Goal: Transaction & Acquisition: Book appointment/travel/reservation

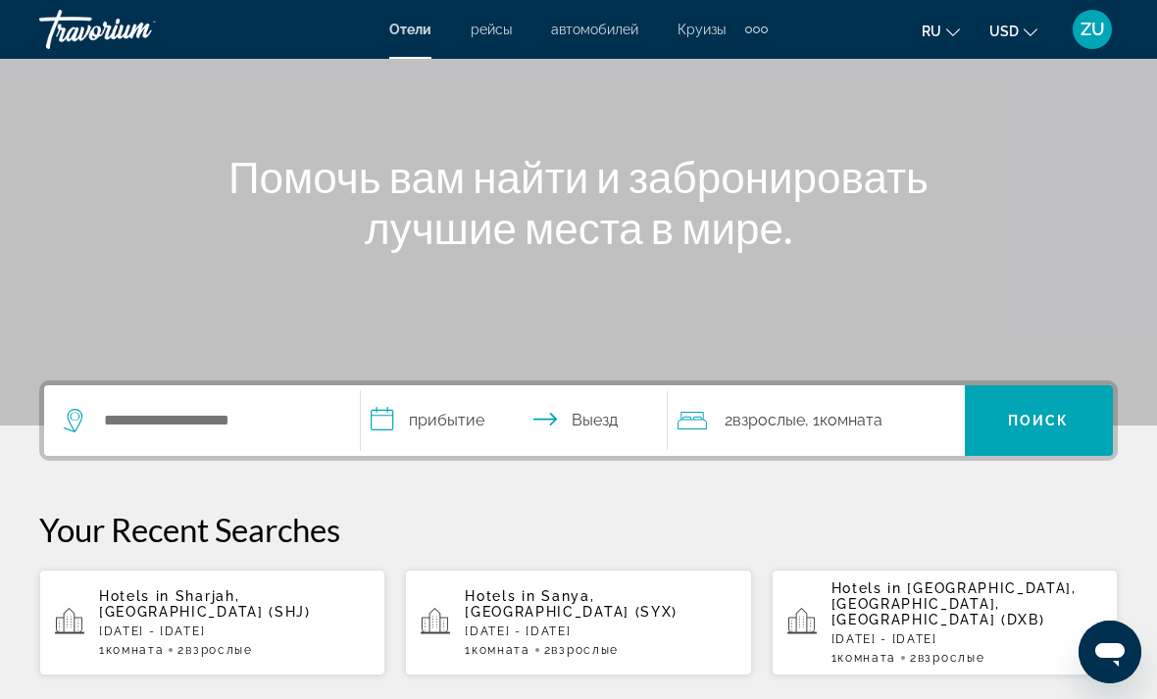
scroll to position [170, 0]
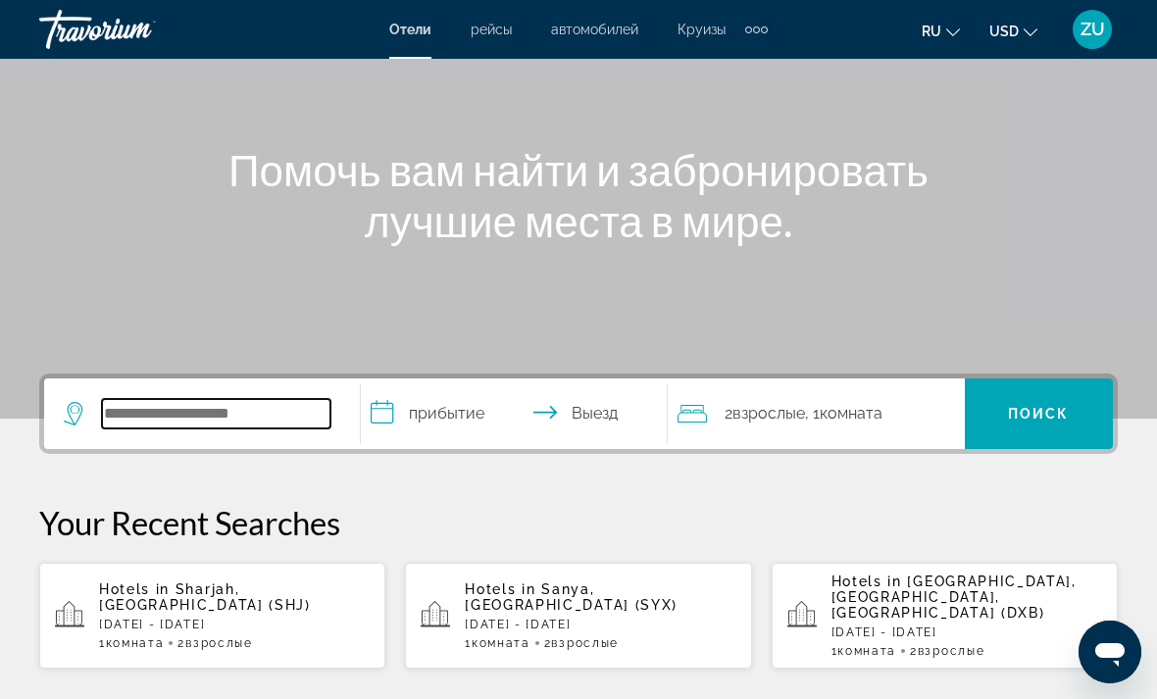
click at [121, 419] on input "Search widget" at bounding box center [216, 413] width 228 height 29
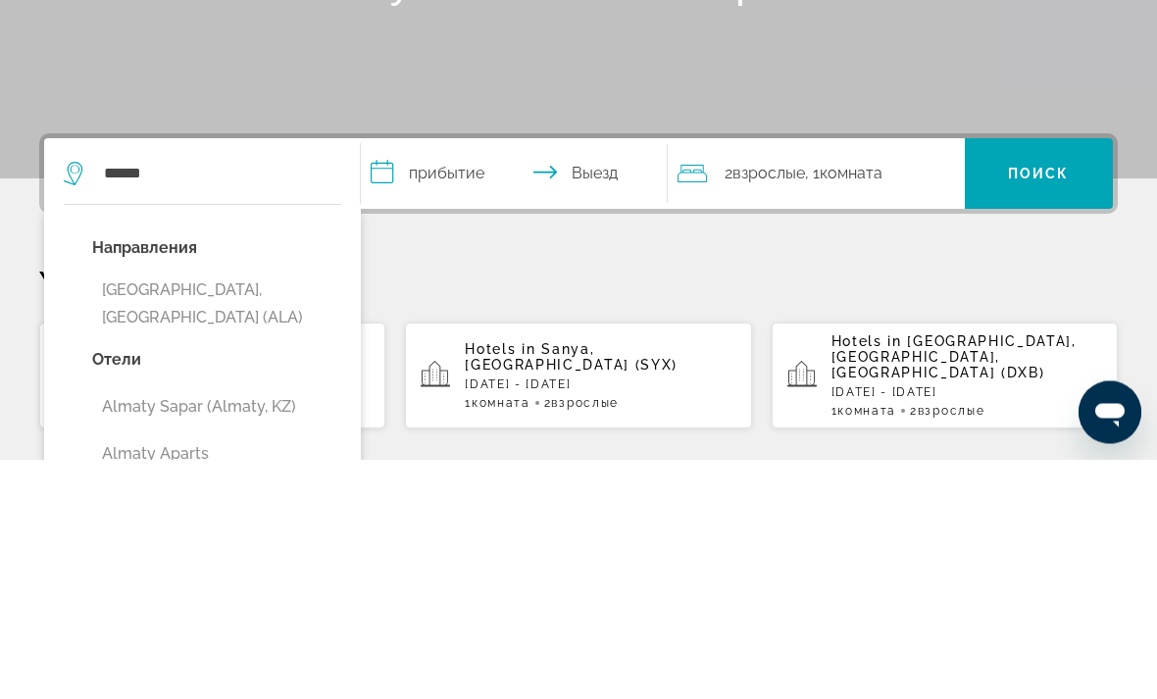
click at [250, 512] on button "Almaty, Kazakhstan (ALA)" at bounding box center [216, 544] width 249 height 65
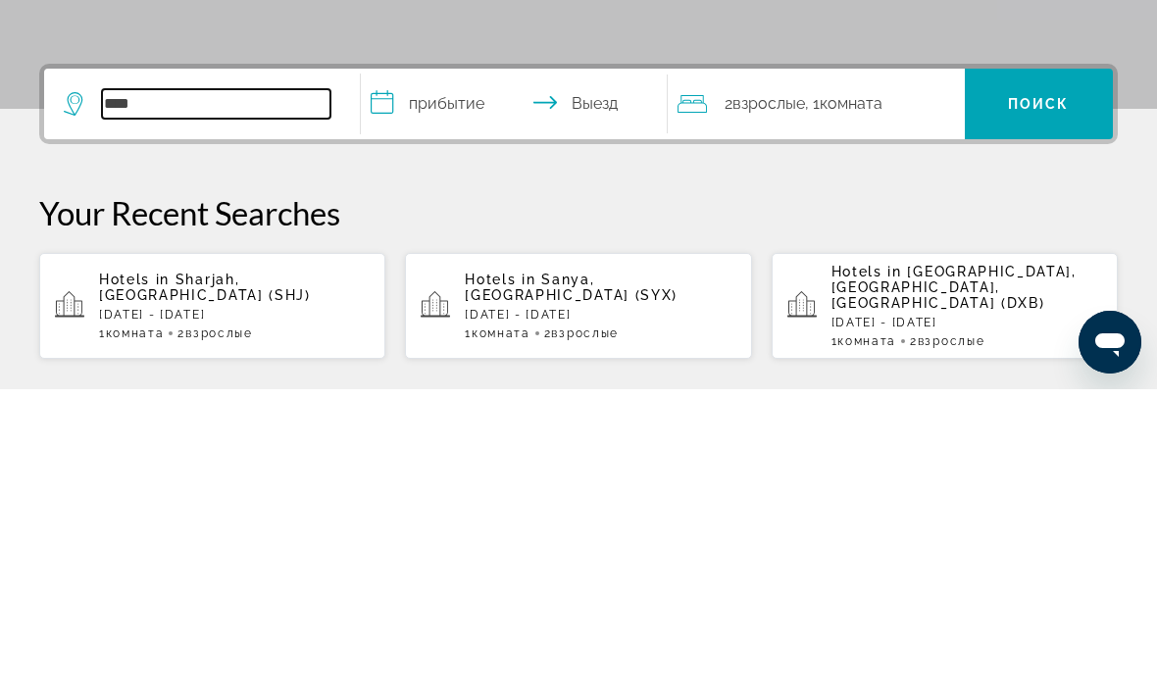
type input "***"
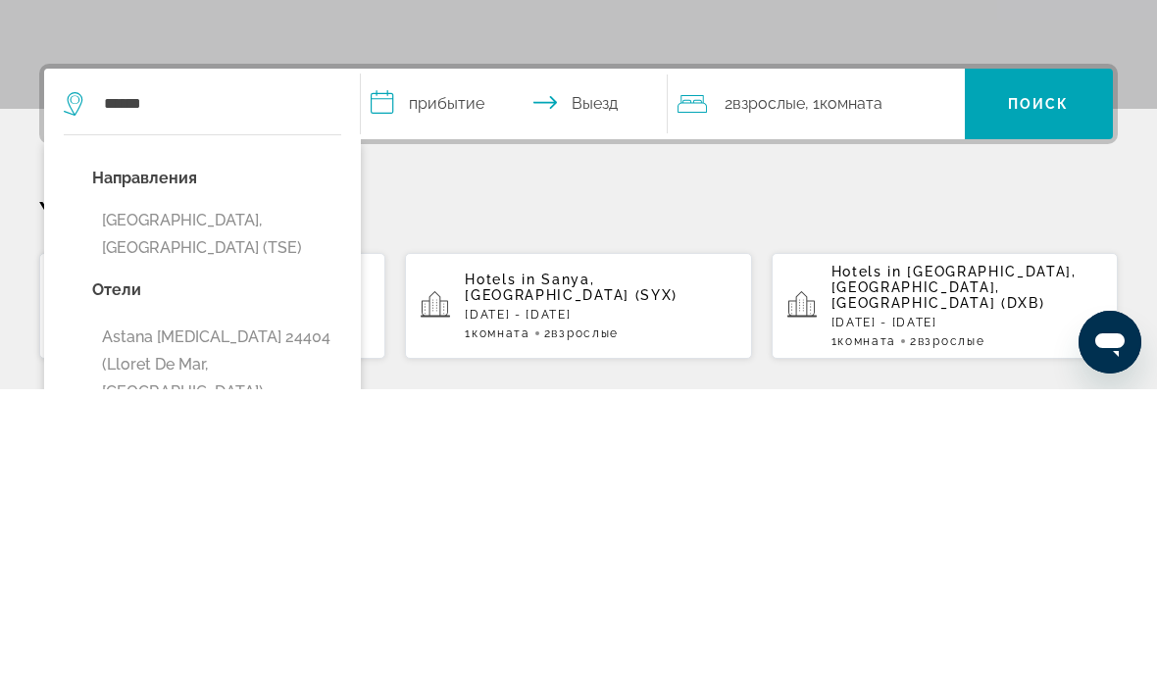
click at [242, 512] on button "[GEOGRAPHIC_DATA], [GEOGRAPHIC_DATA] (TSE)" at bounding box center [216, 544] width 249 height 65
type input "**********"
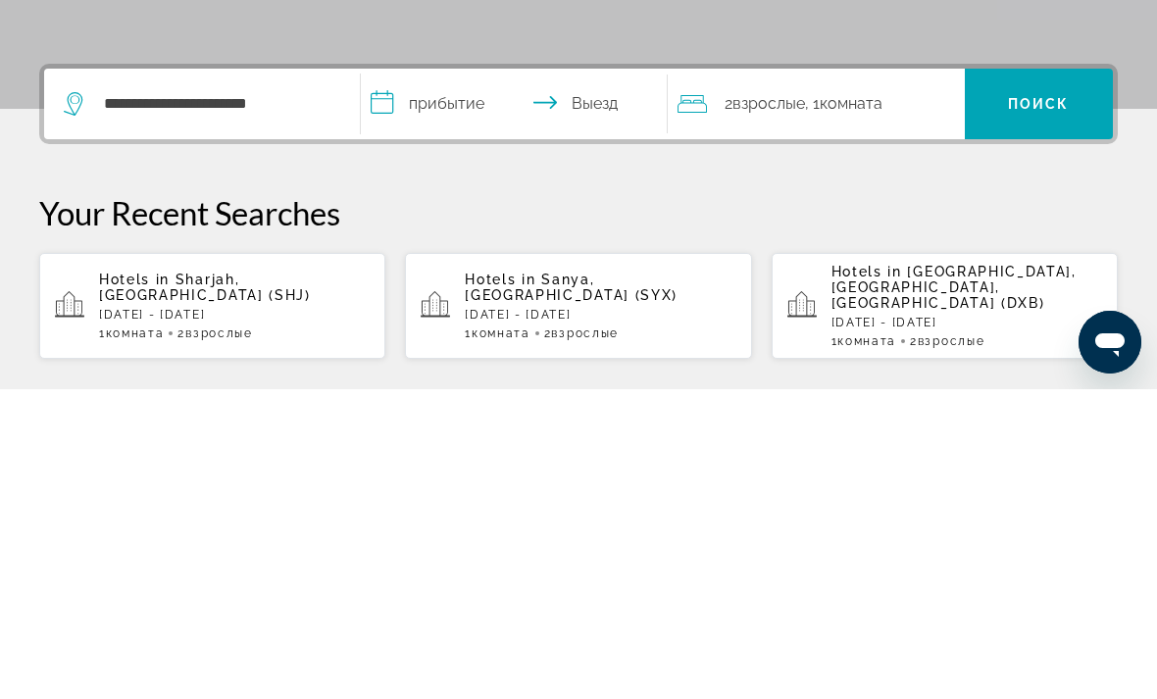
click at [458, 379] on input "**********" at bounding box center [518, 417] width 315 height 76
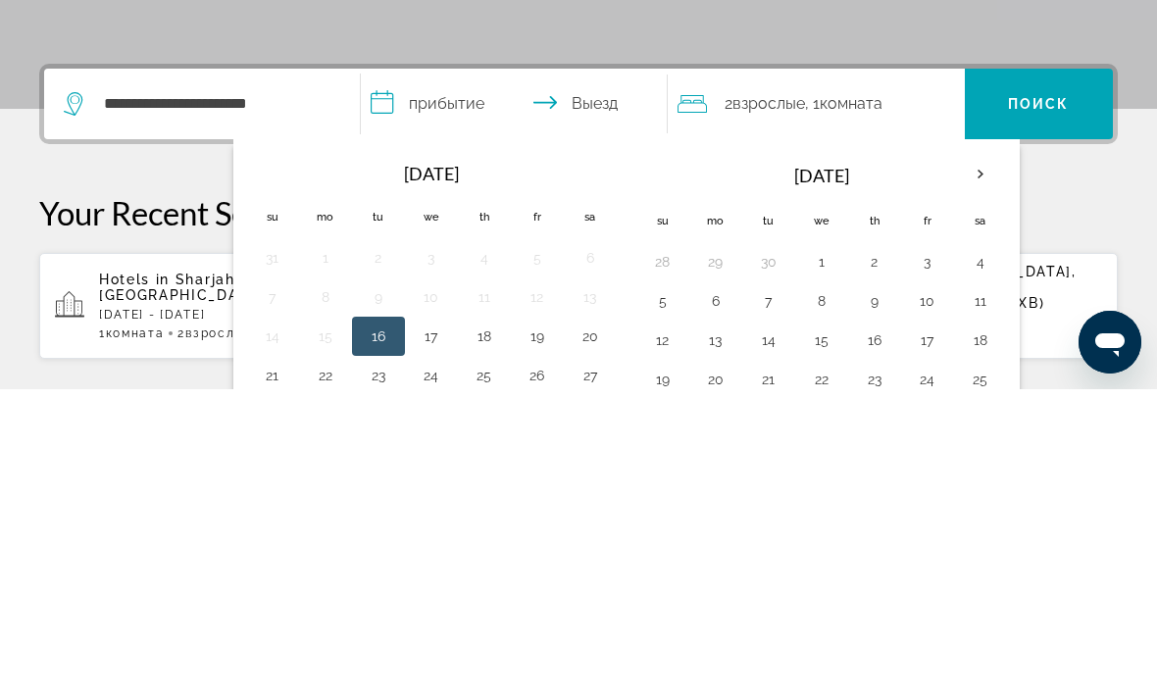
scroll to position [480, 0]
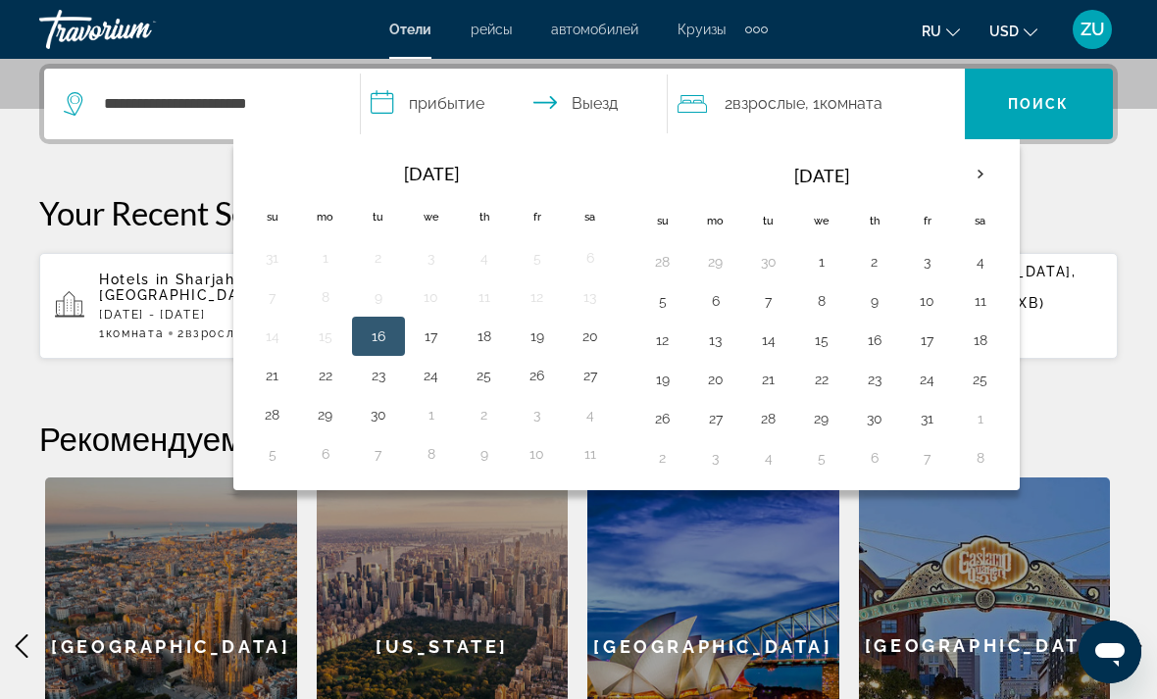
click at [980, 386] on button "25" at bounding box center [980, 379] width 31 height 27
click at [715, 420] on button "27" at bounding box center [715, 418] width 31 height 27
type input "**********"
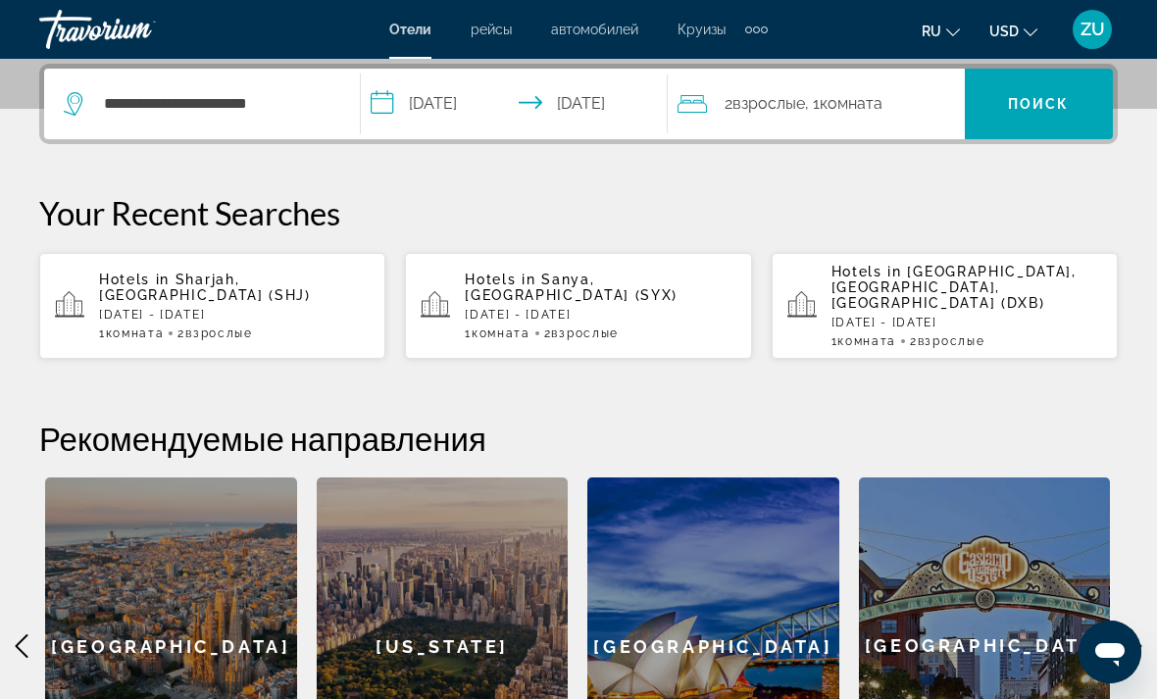
click at [1031, 101] on span "Поиск" at bounding box center [1039, 104] width 62 height 16
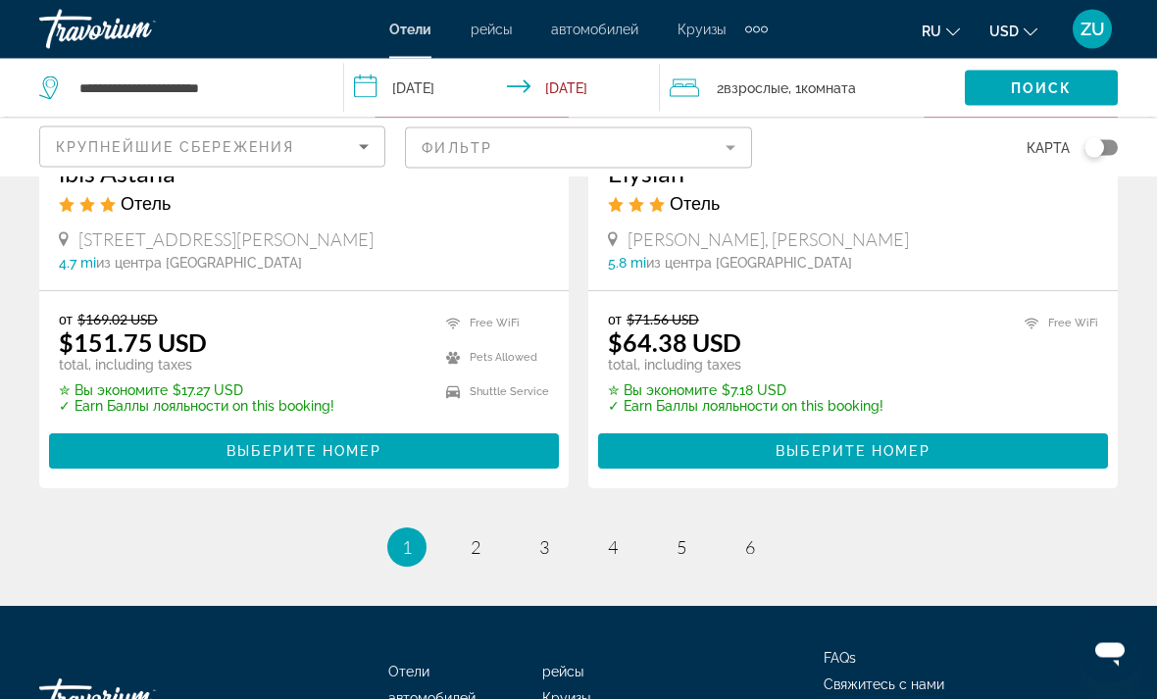
scroll to position [4087, 0]
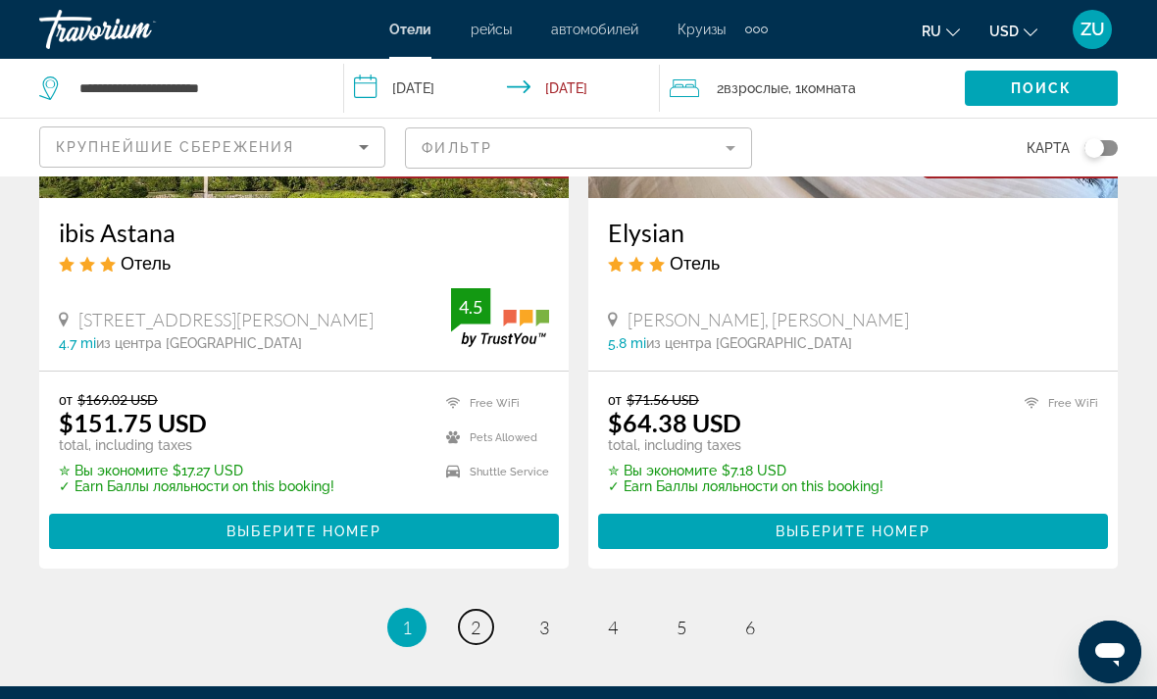
click at [476, 617] on span "2" at bounding box center [476, 628] width 10 height 22
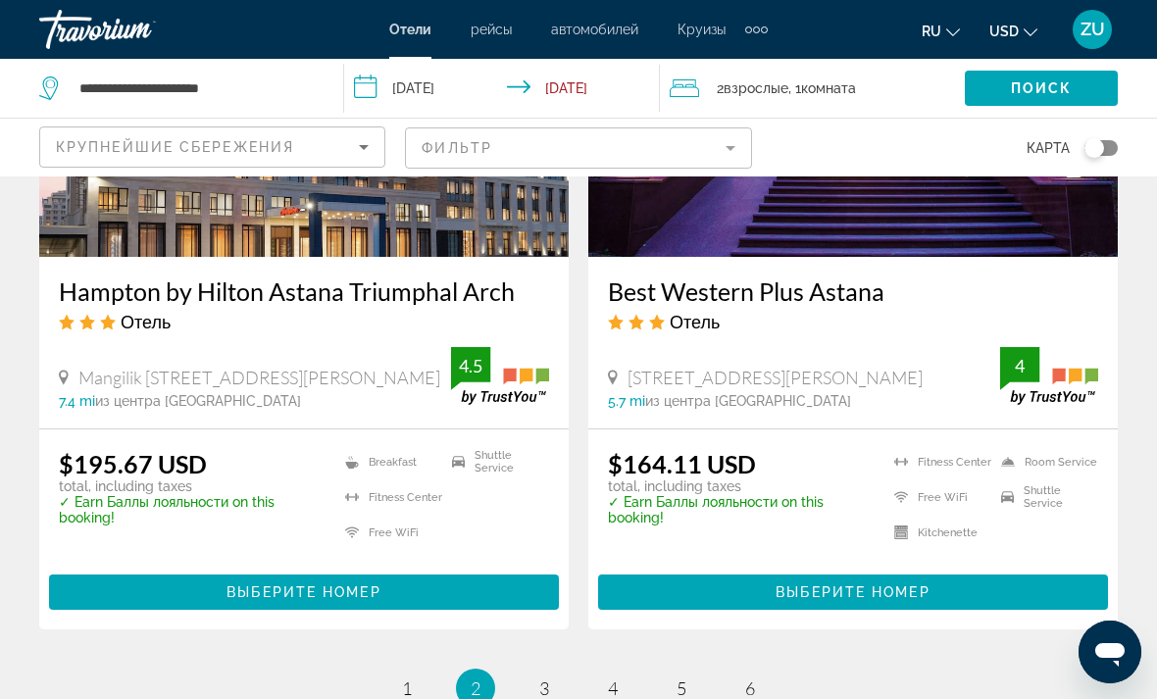
scroll to position [3969, 0]
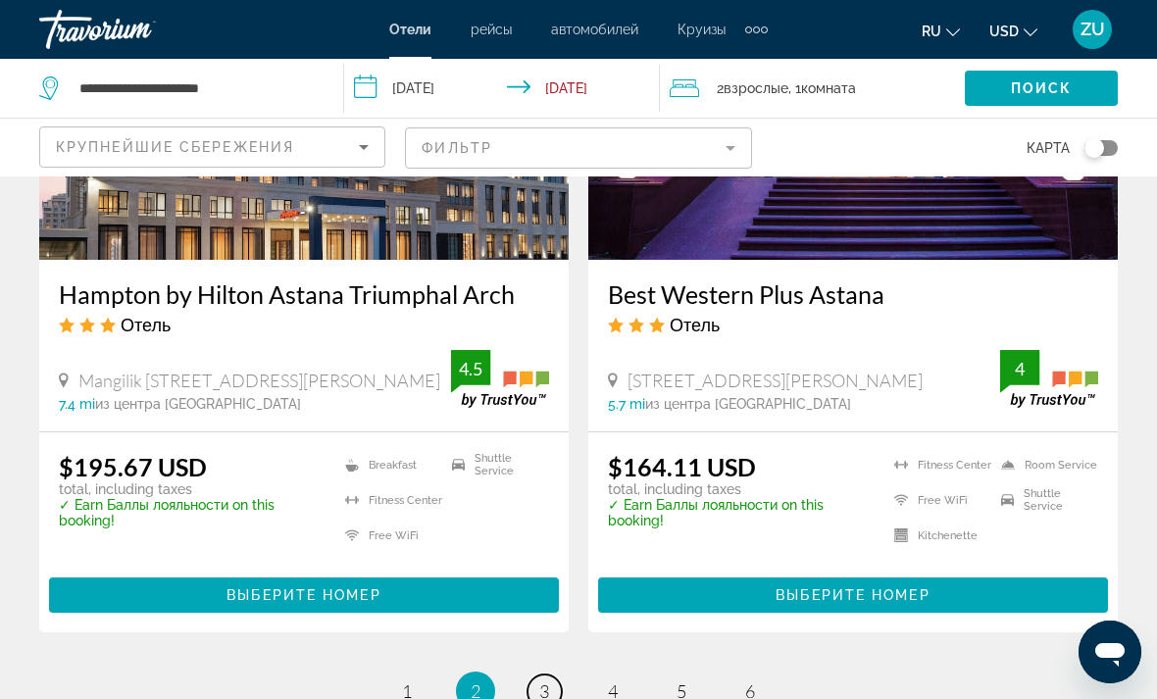
click at [549, 683] on span "3" at bounding box center [544, 692] width 10 height 22
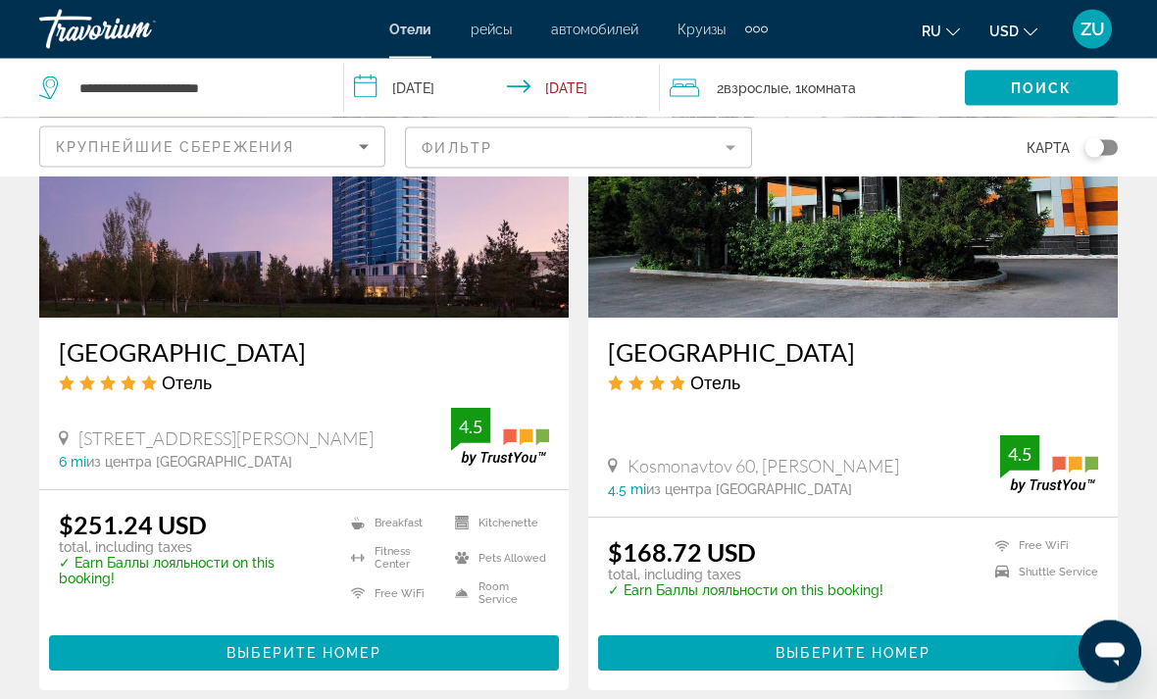
scroll to position [4063, 0]
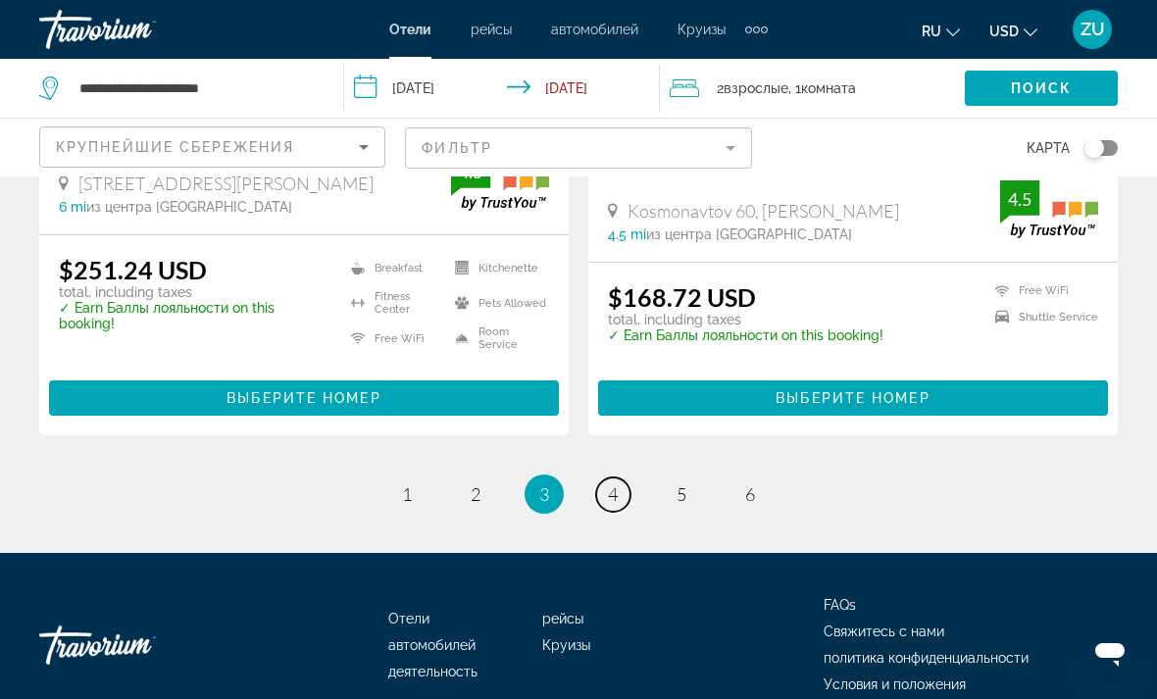
click at [608, 483] on span "4" at bounding box center [613, 494] width 10 height 22
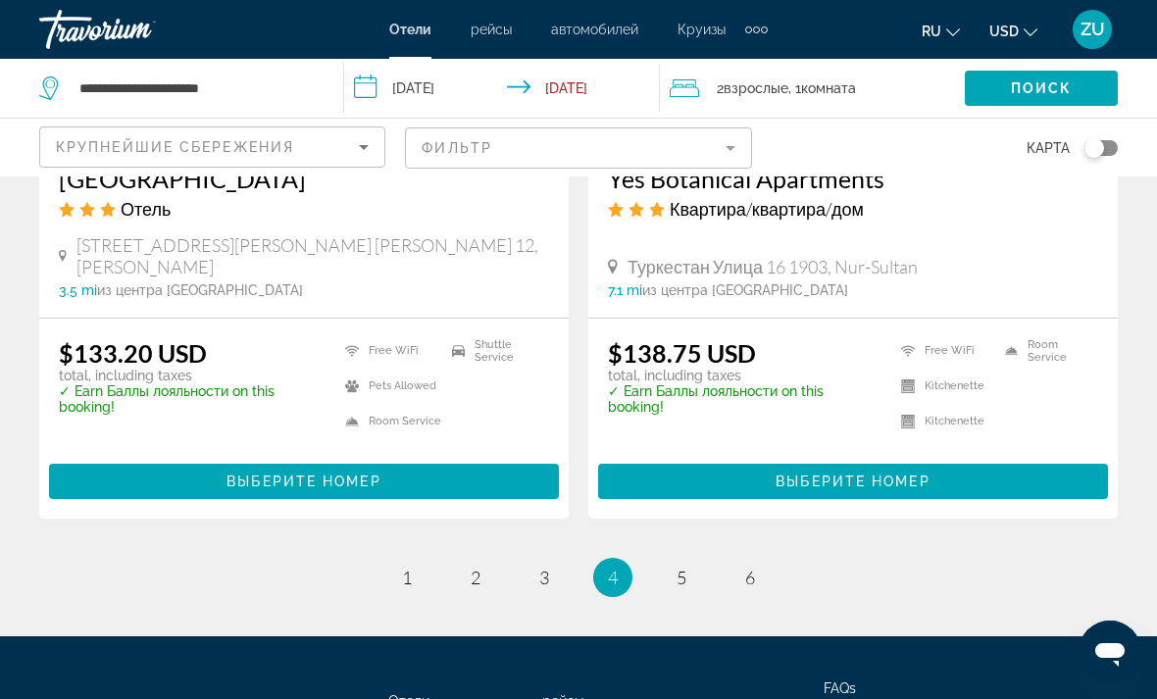
scroll to position [4049, 0]
click at [671, 561] on link "page 5" at bounding box center [682, 578] width 34 height 34
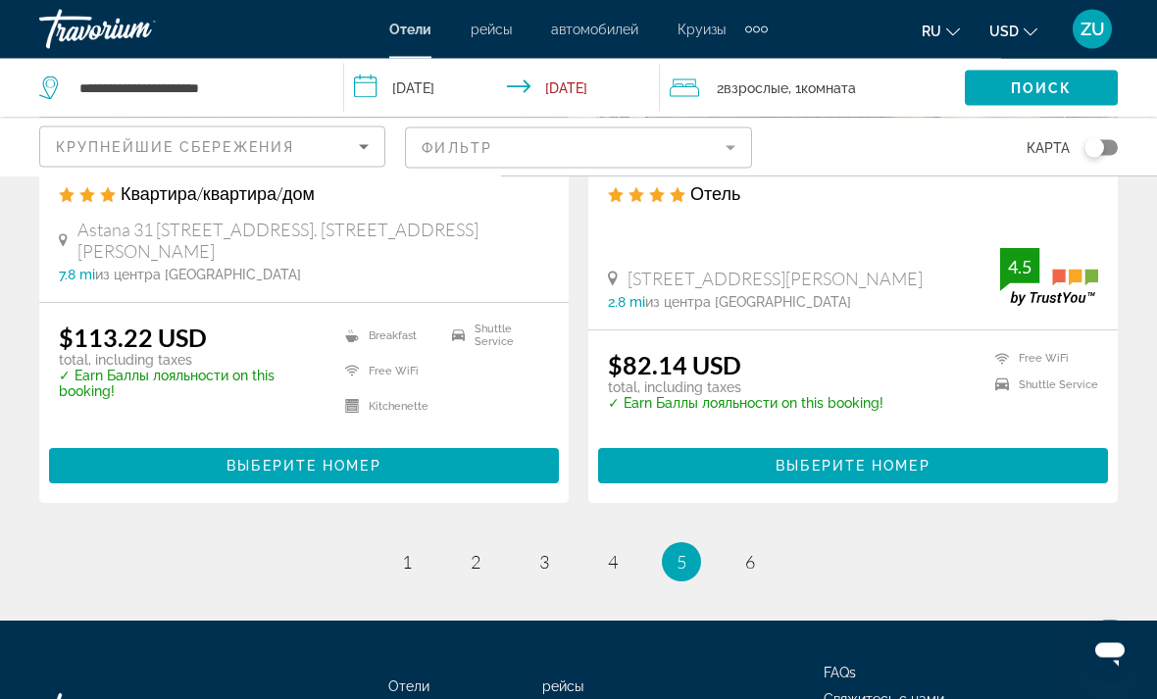
scroll to position [4053, 0]
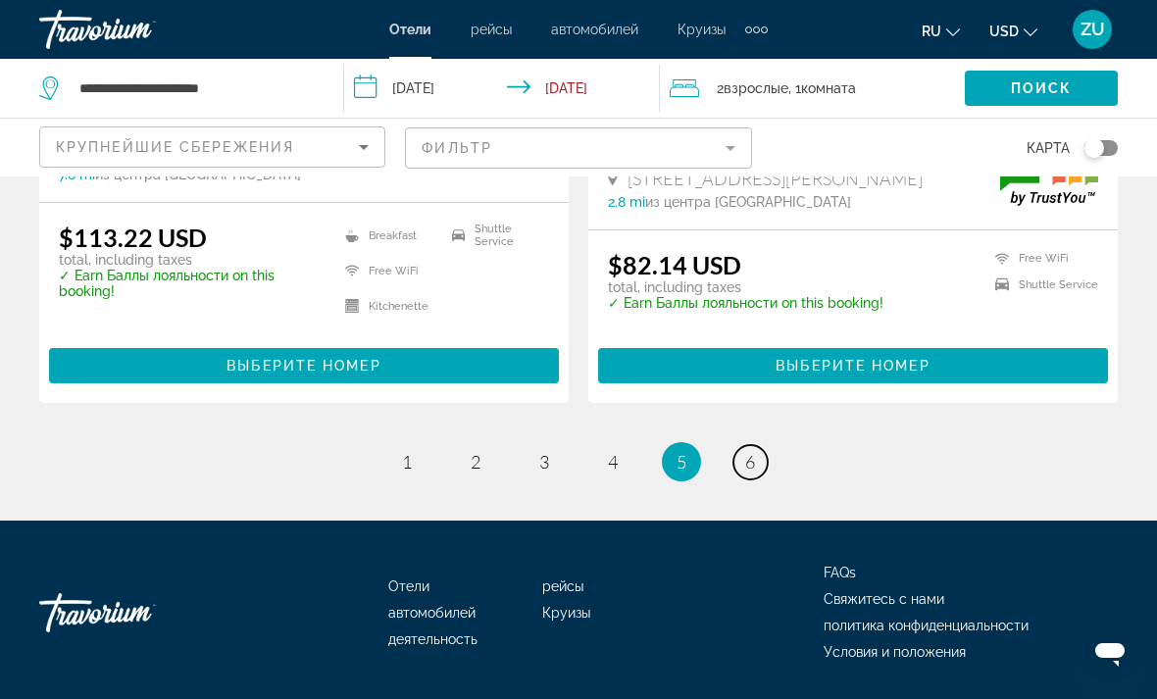
click at [754, 462] on span "6" at bounding box center [750, 462] width 10 height 22
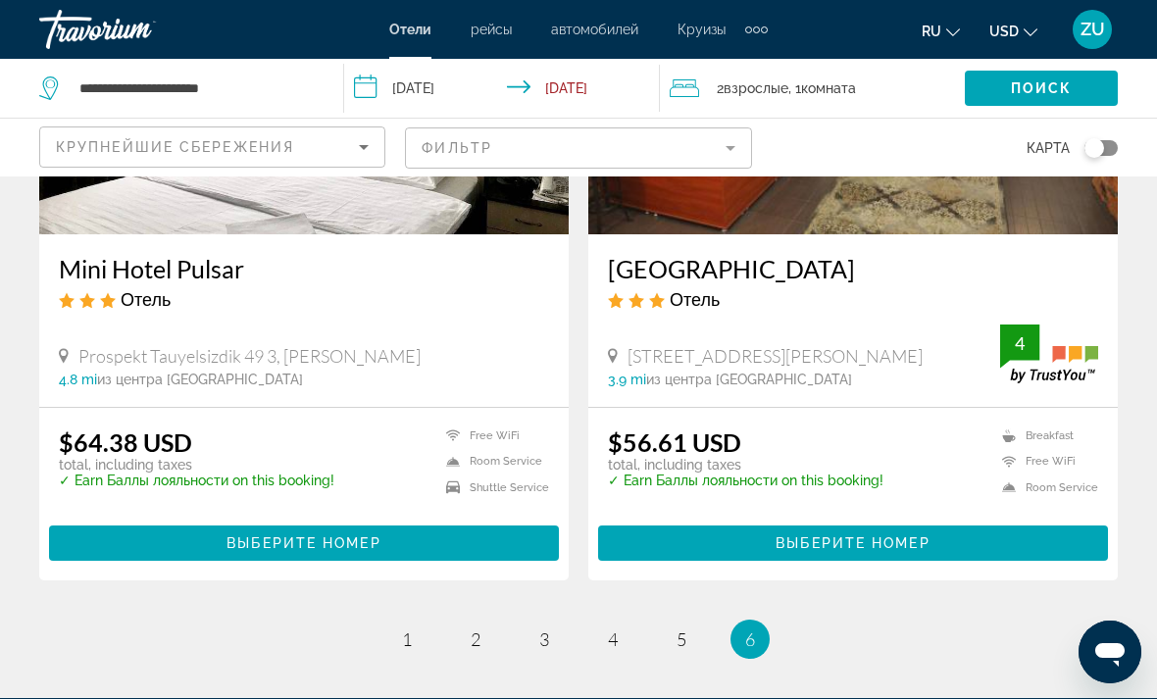
scroll to position [3880, 0]
click at [409, 644] on span "1" at bounding box center [407, 641] width 10 height 22
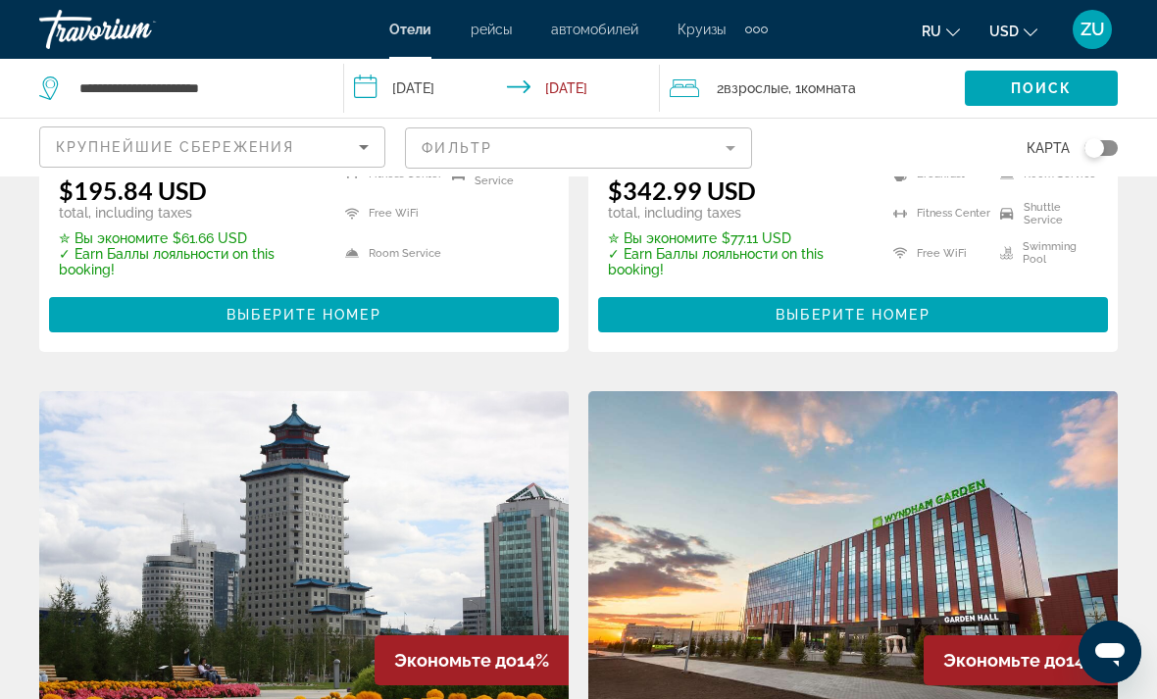
scroll to position [1324, 0]
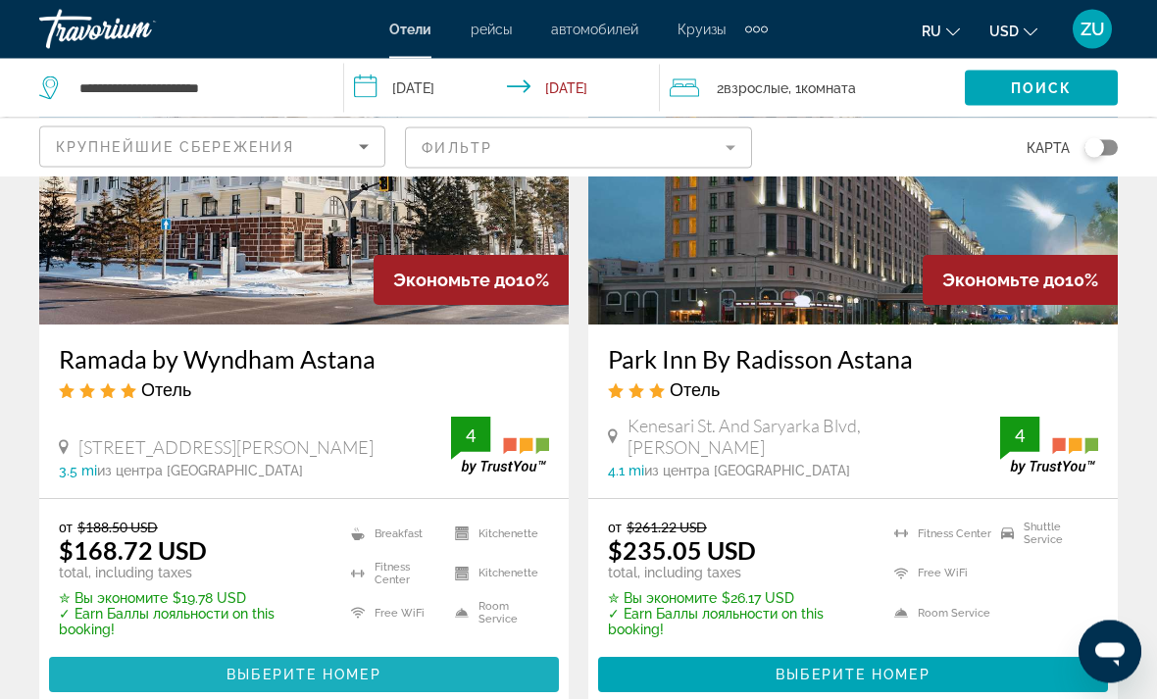
click at [327, 668] on span "Выберите номер" at bounding box center [304, 676] width 154 height 16
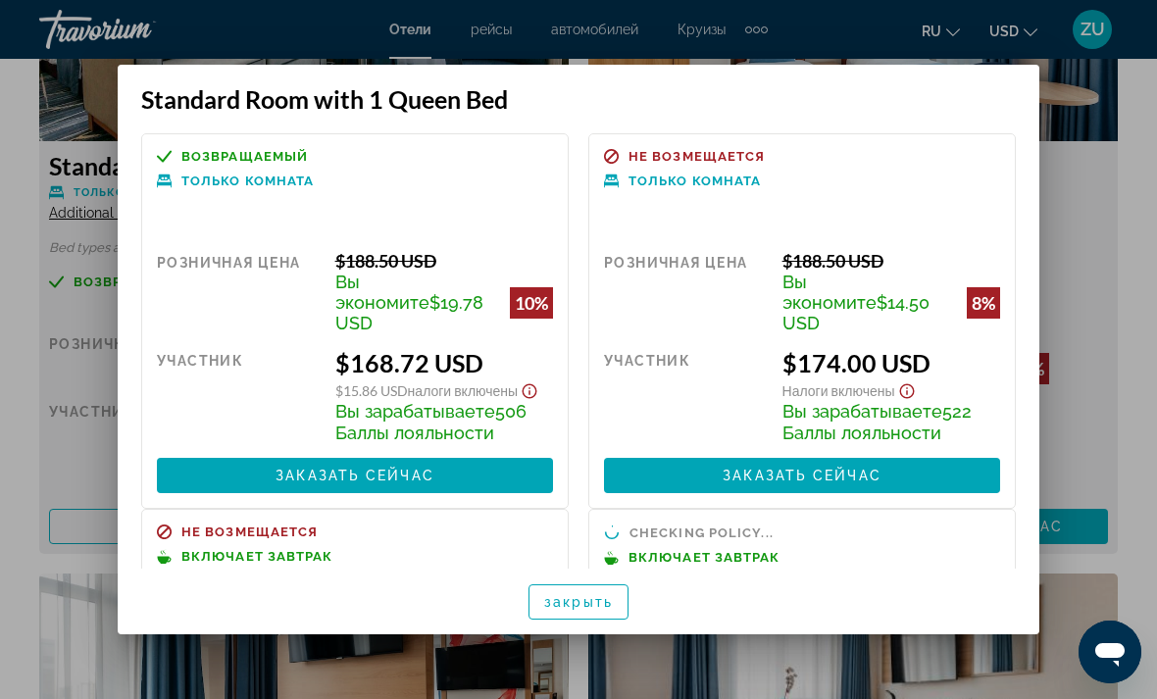
click at [1089, 194] on div at bounding box center [578, 349] width 1157 height 699
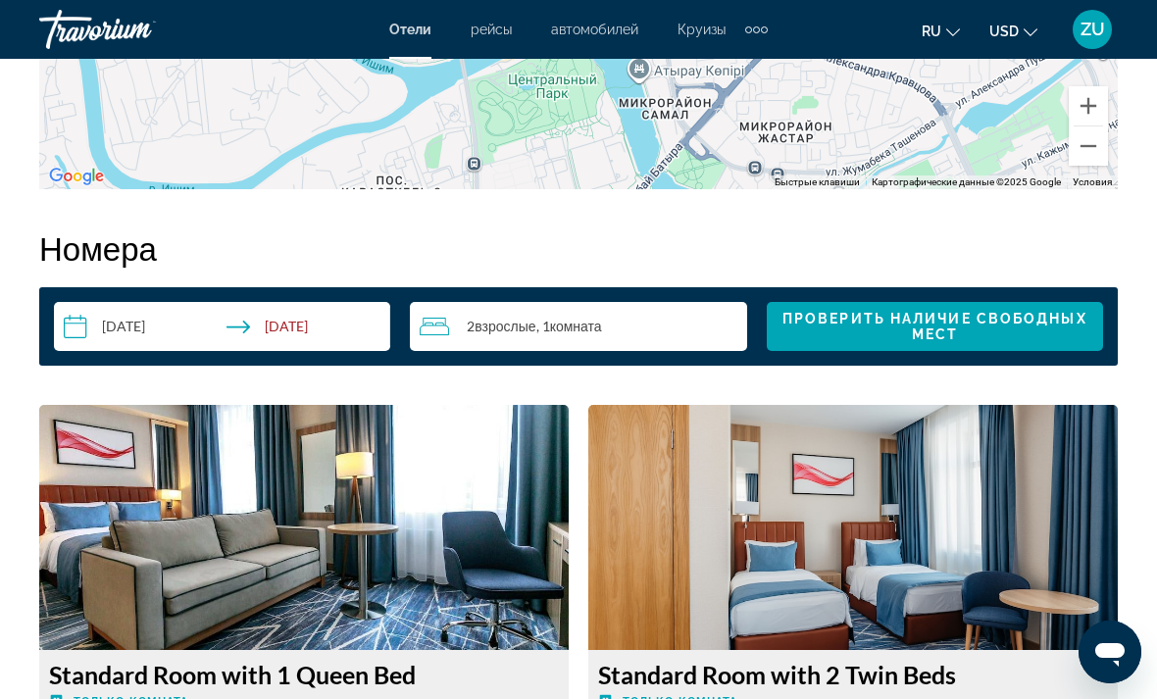
scroll to position [2710, 0]
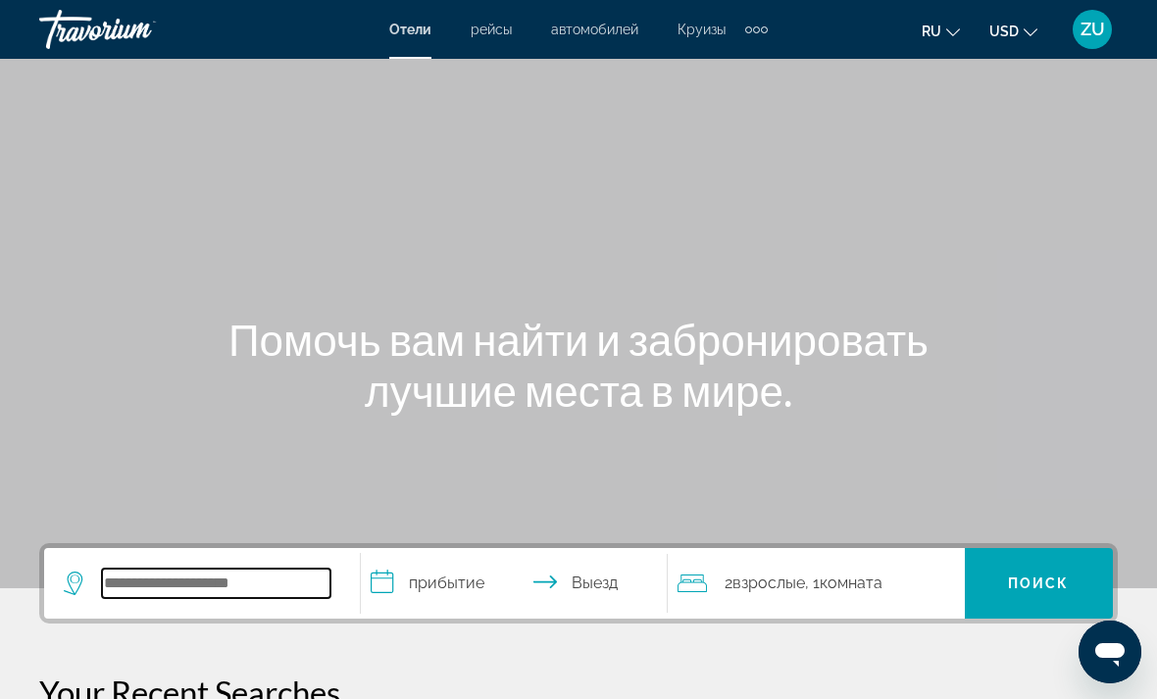
click at [156, 577] on input "Search widget" at bounding box center [216, 583] width 228 height 29
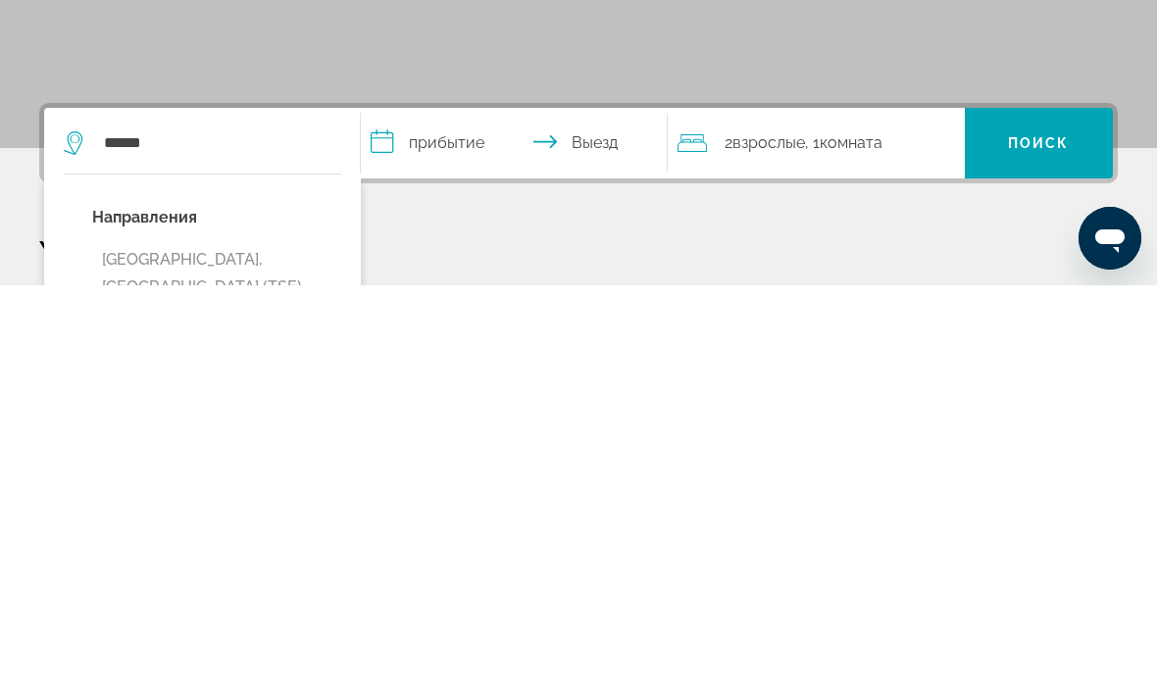
click at [246, 655] on button "[GEOGRAPHIC_DATA], [GEOGRAPHIC_DATA] (TSE)" at bounding box center [216, 687] width 249 height 65
type input "**********"
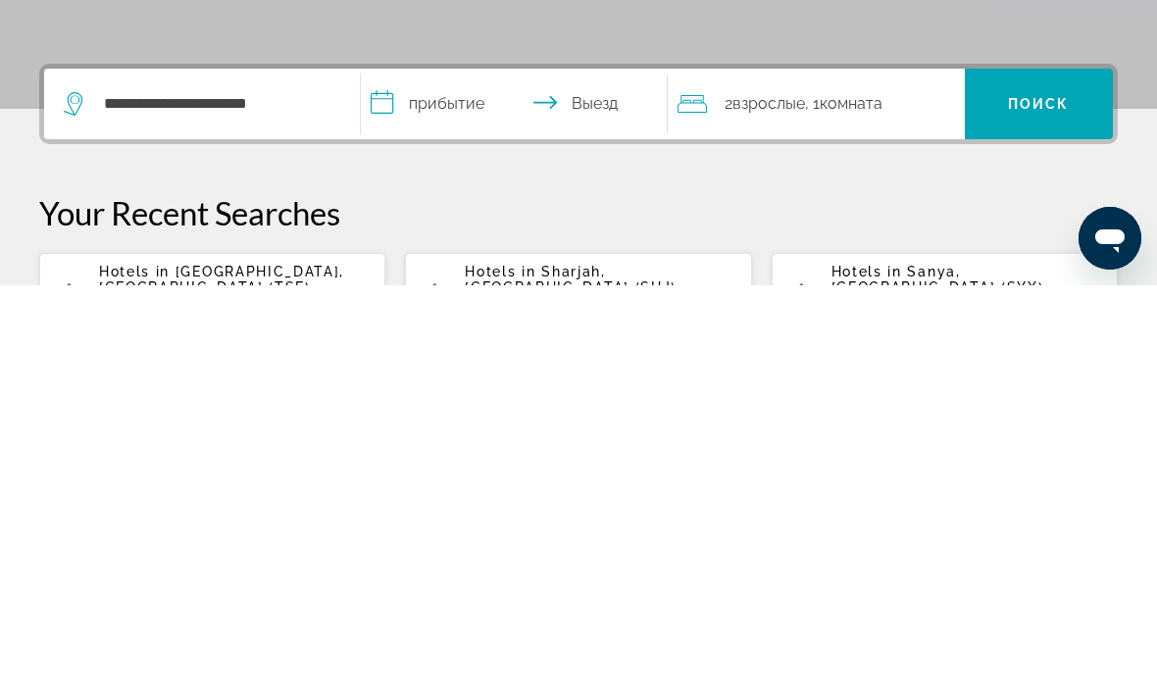
click at [453, 482] on input "**********" at bounding box center [518, 520] width 315 height 76
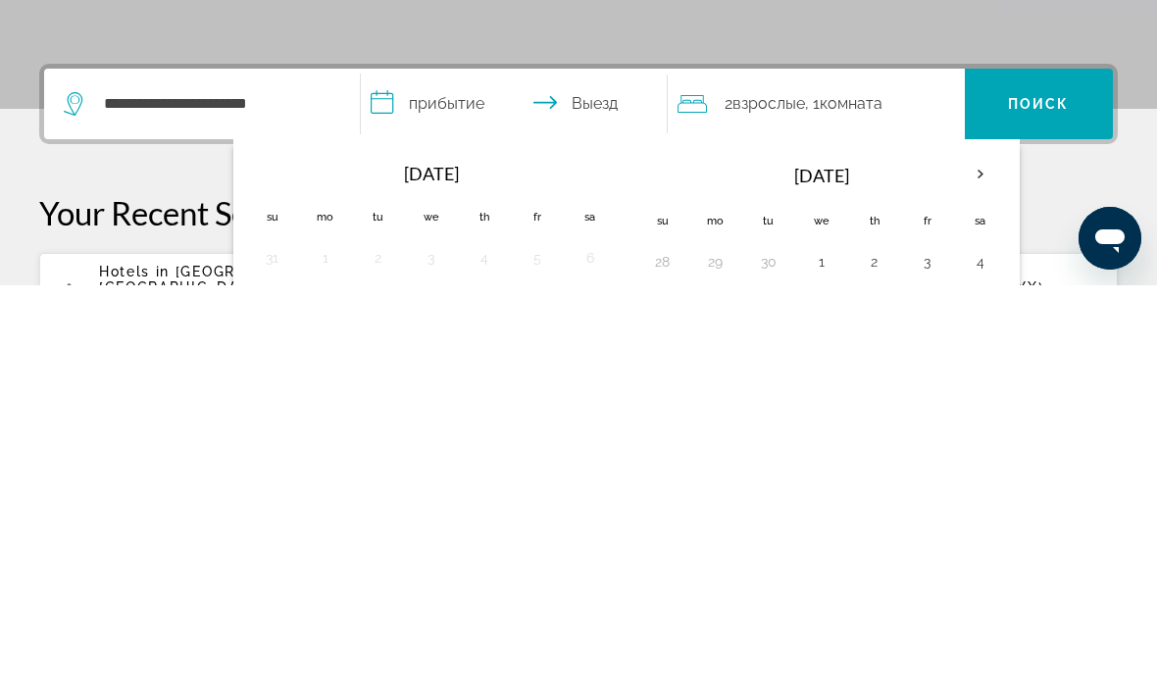
scroll to position [480, 0]
